Goal: Transaction & Acquisition: Purchase product/service

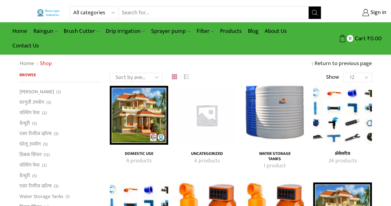
type input "[EMAIL_ADDRESS][PERSON_NAME][DOMAIN_NAME]"
click at [181, 13] on input "Search input" at bounding box center [214, 12] width 190 height 12
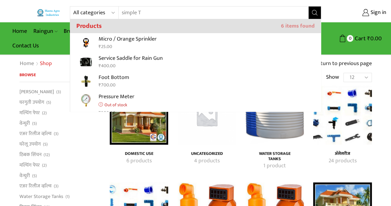
drag, startPoint x: 181, startPoint y: 13, endPoint x: 117, endPoint y: 14, distance: 64.0
click at [117, 14] on div "All categories Accessories Air Release Valve Brush Cutter Domestic Use Drip Irr…" at bounding box center [195, 12] width 251 height 13
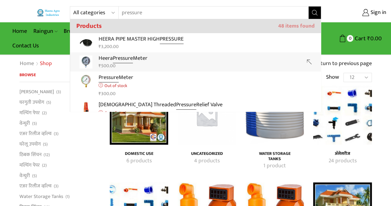
click at [140, 62] on p "Heera Pressure Meter" at bounding box center [123, 58] width 49 height 9
type input "Heera Pressure Meter"
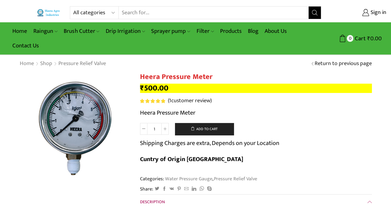
type input "[EMAIL_ADDRESS][PERSON_NAME][DOMAIN_NAME]"
click at [153, 16] on input "Search input" at bounding box center [214, 12] width 190 height 12
type input "valves"
click at [309, 6] on button "Search" at bounding box center [315, 12] width 12 height 12
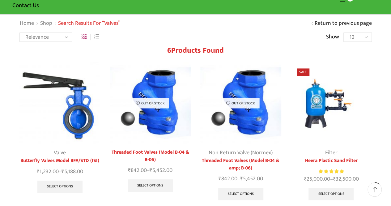
scroll to position [39, 0]
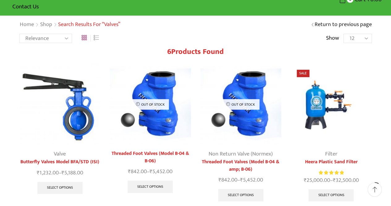
type input "[EMAIL_ADDRESS][PERSON_NAME][DOMAIN_NAME]"
click at [69, 122] on img at bounding box center [59, 103] width 81 height 81
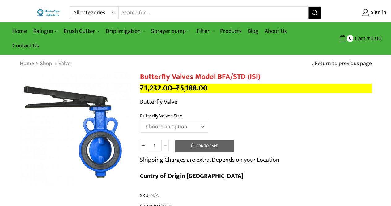
type input "[EMAIL_ADDRESS][PERSON_NAME][DOMAIN_NAME]"
click at [194, 125] on select "Choose an option 1.5" Butterfly Valves 2"Butterfly Valves 2.5"Butterfly Valves …" at bounding box center [174, 126] width 68 height 11
click at [140, 121] on select "Choose an option 1.5" Butterfly Valves 2"Butterfly Valves 2.5"Butterfly Valves …" at bounding box center [174, 126] width 68 height 11
select select "2-5butterfly-valves"
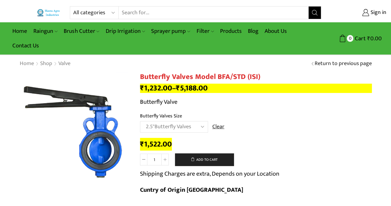
click at [134, 11] on input "Search input" at bounding box center [214, 12] width 190 height 12
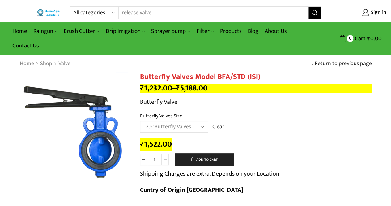
click at [121, 14] on input "release valve" at bounding box center [210, 12] width 182 height 12
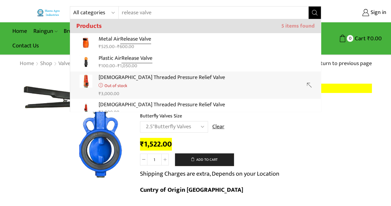
drag, startPoint x: 121, startPoint y: 14, endPoint x: 105, endPoint y: 78, distance: 65.8
click at [105, 78] on p "[DEMOGRAPHIC_DATA] Threaded Pressure Relief Valve" at bounding box center [162, 77] width 126 height 9
type input "[DEMOGRAPHIC_DATA] Threaded Pressure Relief Valve"
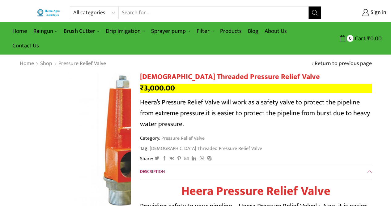
type input "[EMAIL_ADDRESS][PERSON_NAME][DOMAIN_NAME]"
click at [189, 15] on input "Search input" at bounding box center [214, 12] width 190 height 12
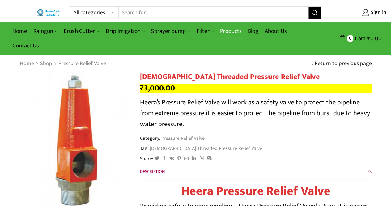
click at [227, 29] on link "Products" at bounding box center [231, 31] width 28 height 15
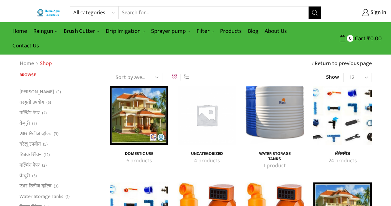
type input "[EMAIL_ADDRESS][PERSON_NAME][DOMAIN_NAME]"
click at [354, 134] on img "Visit product category अ‍ॅसेसरीज" at bounding box center [342, 115] width 58 height 58
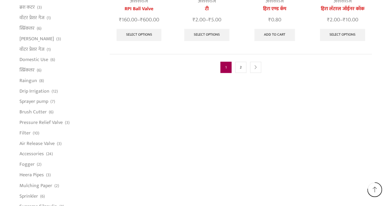
scroll to position [409, 0]
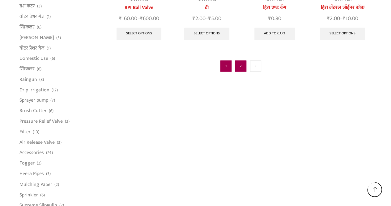
type input "[EMAIL_ADDRESS][PERSON_NAME][DOMAIN_NAME]"
click at [236, 60] on link "2" at bounding box center [240, 65] width 11 height 11
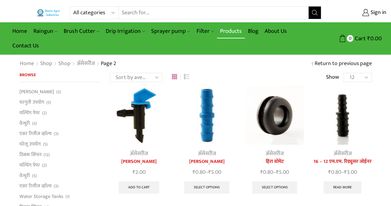
type input "[EMAIL_ADDRESS][PERSON_NAME][DOMAIN_NAME]"
click at [231, 31] on link "Products" at bounding box center [231, 31] width 28 height 15
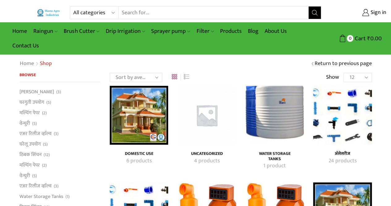
type input "[EMAIL_ADDRESS][PERSON_NAME][DOMAIN_NAME]"
click at [142, 10] on input "Search input" at bounding box center [214, 12] width 190 height 12
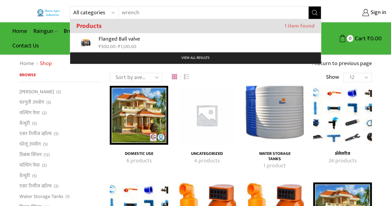
type input "wrench"
click at [215, 121] on img "Visit product category Uncategorized" at bounding box center [206, 115] width 58 height 58
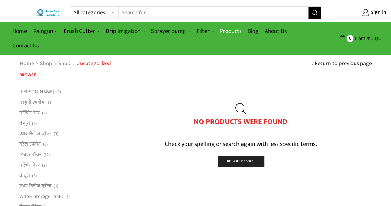
type input "[EMAIL_ADDRESS][PERSON_NAME][DOMAIN_NAME]"
click at [232, 32] on link "Products" at bounding box center [231, 31] width 28 height 15
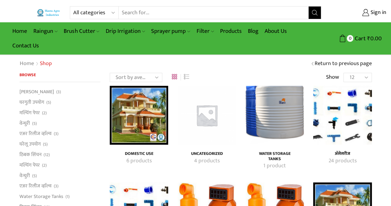
type input "[EMAIL_ADDRESS][PERSON_NAME][DOMAIN_NAME]"
click at [165, 15] on input "Search input" at bounding box center [214, 12] width 190 height 12
type input "hose nipple"
click at [309, 6] on button "Search" at bounding box center [315, 12] width 12 height 12
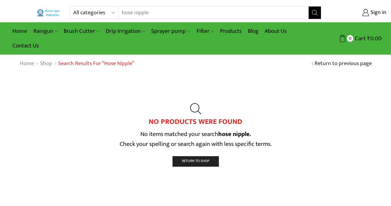
type input "[EMAIL_ADDRESS][PERSON_NAME][DOMAIN_NAME]"
click at [312, 14] on icon "Search button" at bounding box center [315, 13] width 6 height 6
type input "[EMAIL_ADDRESS][PERSON_NAME][DOMAIN_NAME]"
drag, startPoint x: 133, startPoint y: 12, endPoint x: 90, endPoint y: 14, distance: 42.7
click at [90, 14] on div "All categories Accessories Air Release Valve Brush Cutter Domestic Use Drip Irr…" at bounding box center [195, 12] width 251 height 13
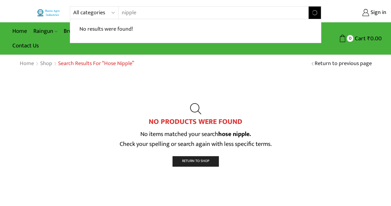
type input "nipple"
click at [309, 6] on button "Search" at bounding box center [315, 12] width 12 height 12
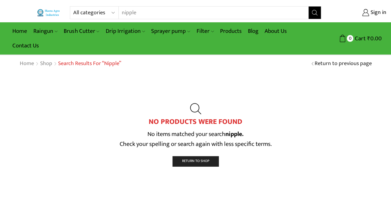
type input "[EMAIL_ADDRESS][PERSON_NAME][DOMAIN_NAME]"
click at [172, 14] on input "nipple" at bounding box center [210, 12] width 182 height 12
